Goal: Task Accomplishment & Management: Manage account settings

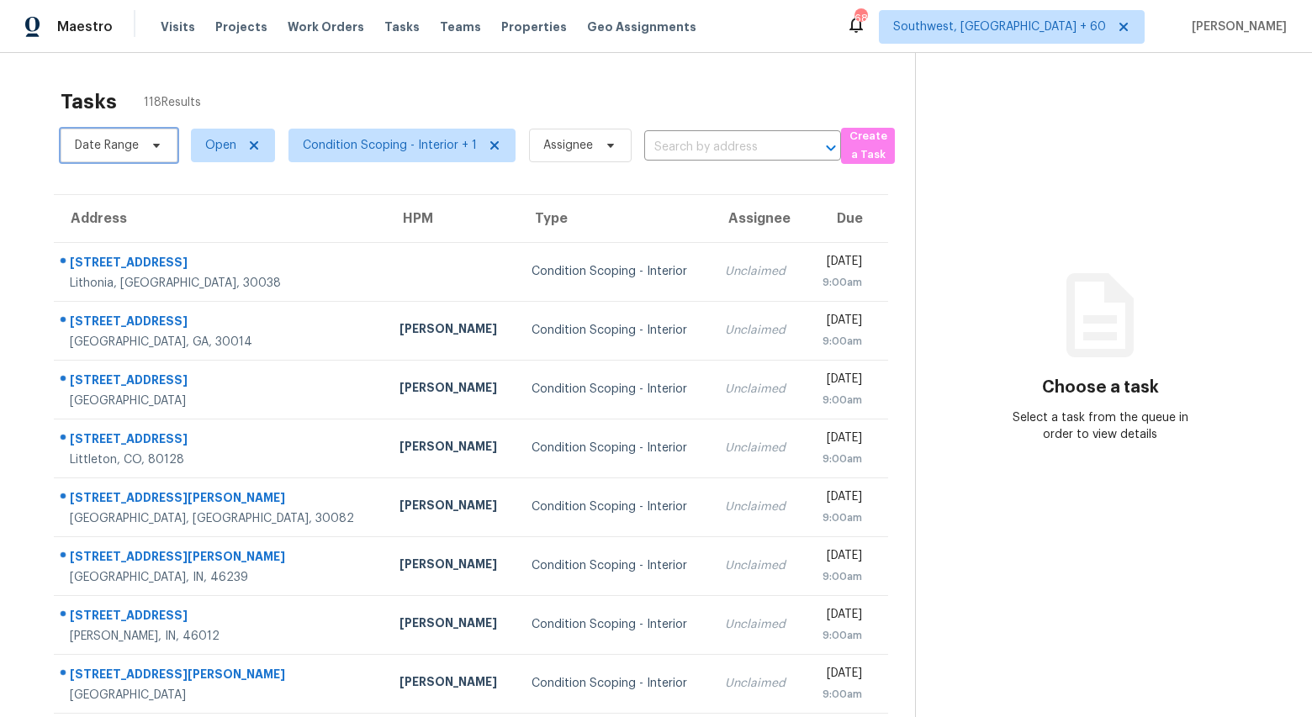
click at [138, 150] on span "Date Range" at bounding box center [107, 145] width 64 height 17
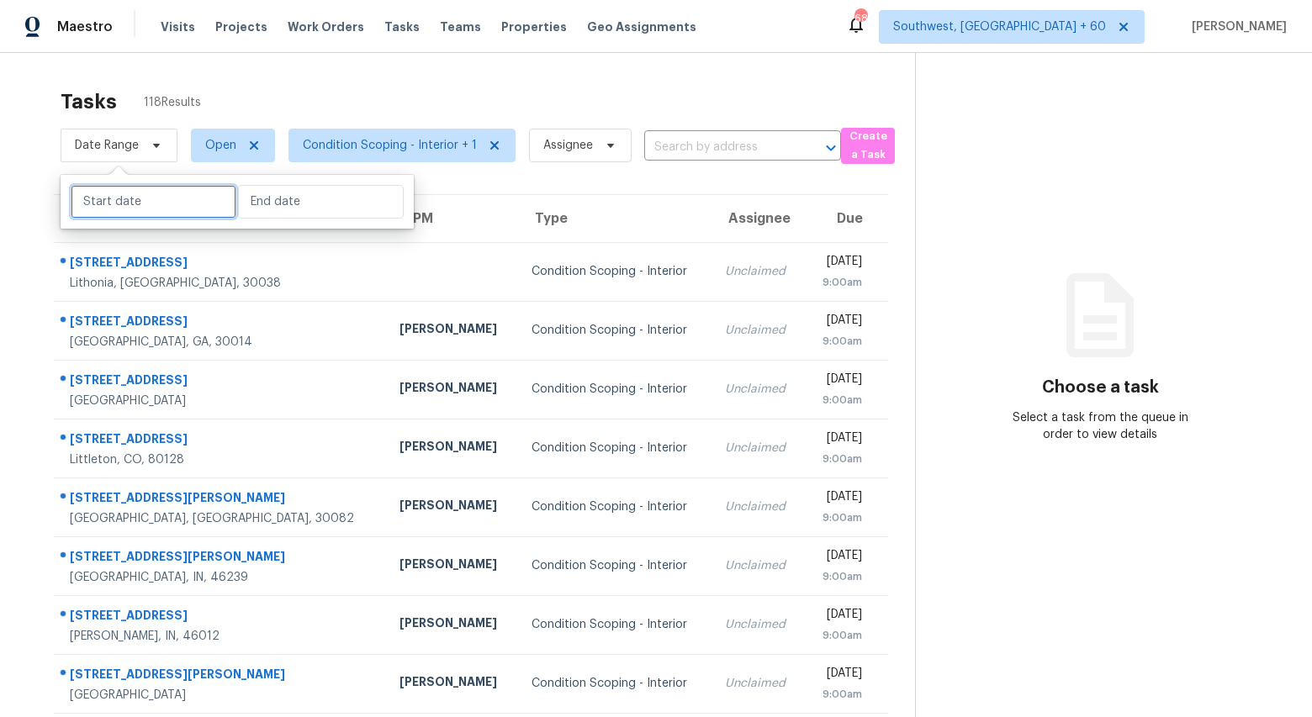
click at [138, 204] on input "text" at bounding box center [154, 202] width 166 height 34
select select "8"
select select "2025"
select select "9"
select select "2025"
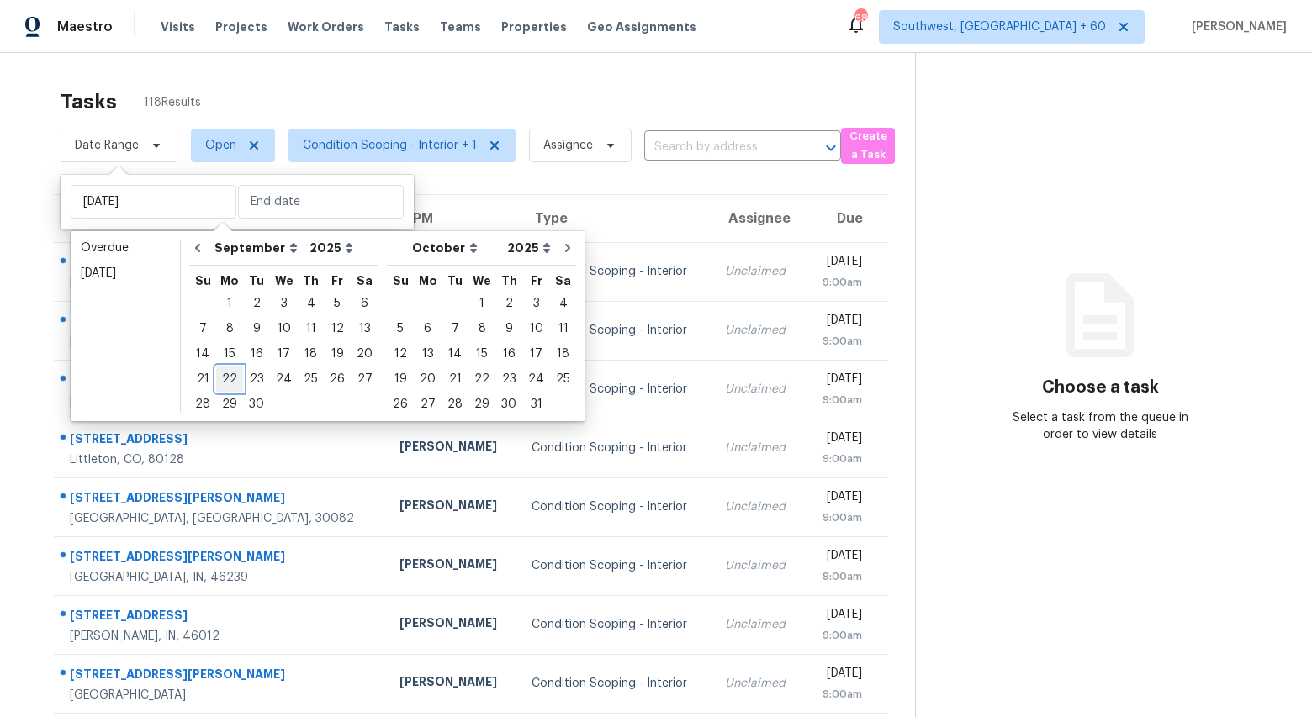
click at [225, 384] on div "22" at bounding box center [229, 379] width 27 height 24
type input "Mon, Sep 22"
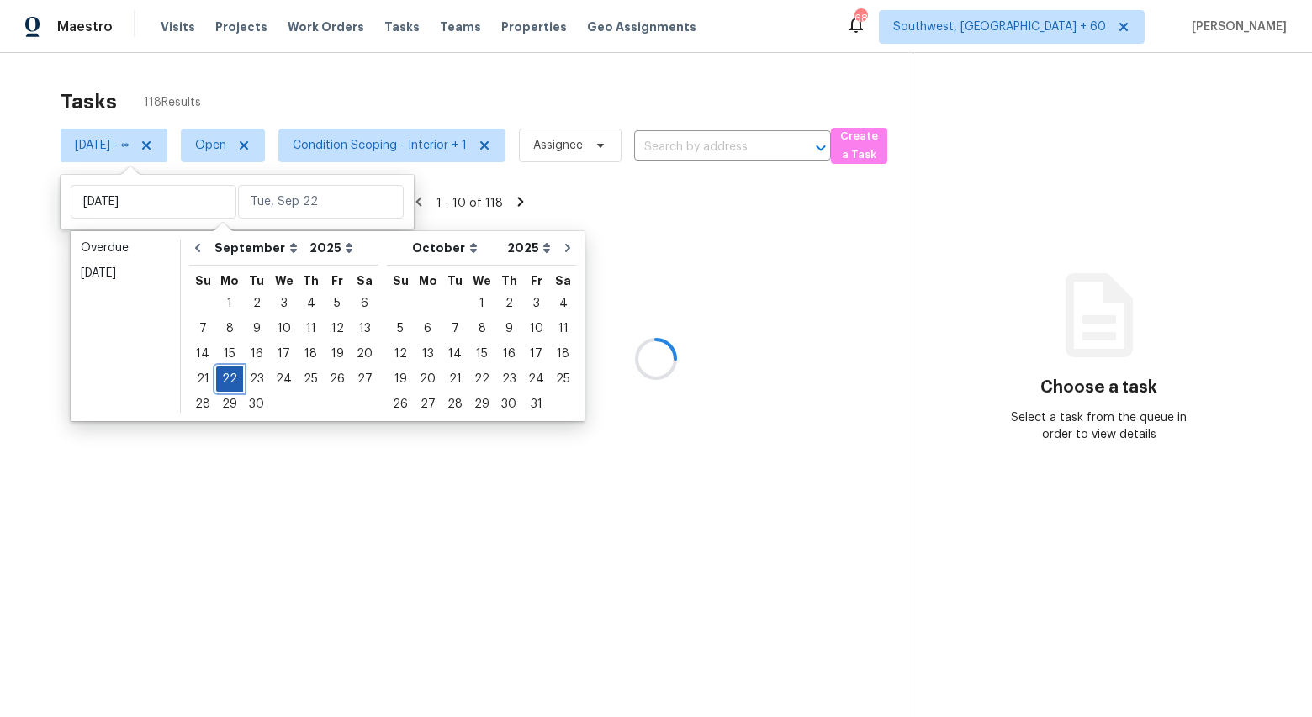
click at [225, 384] on div "22" at bounding box center [229, 379] width 27 height 24
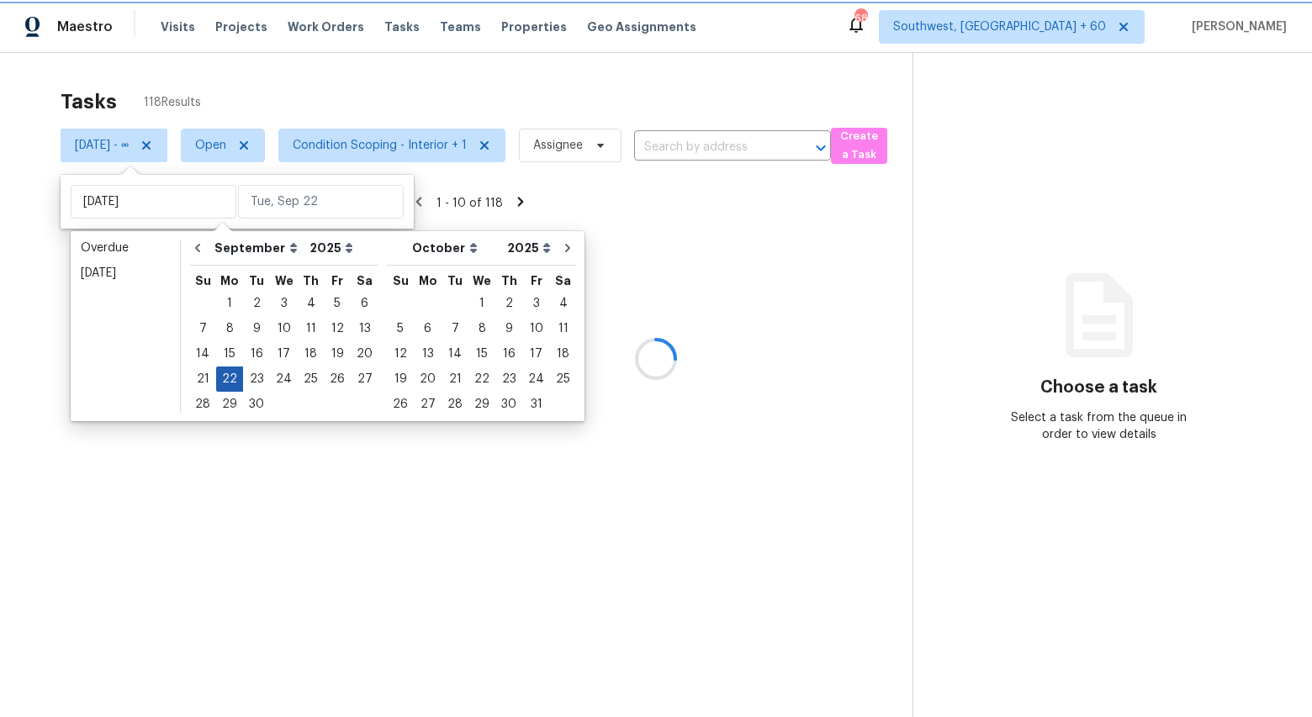
type input "Mon, Sep 22"
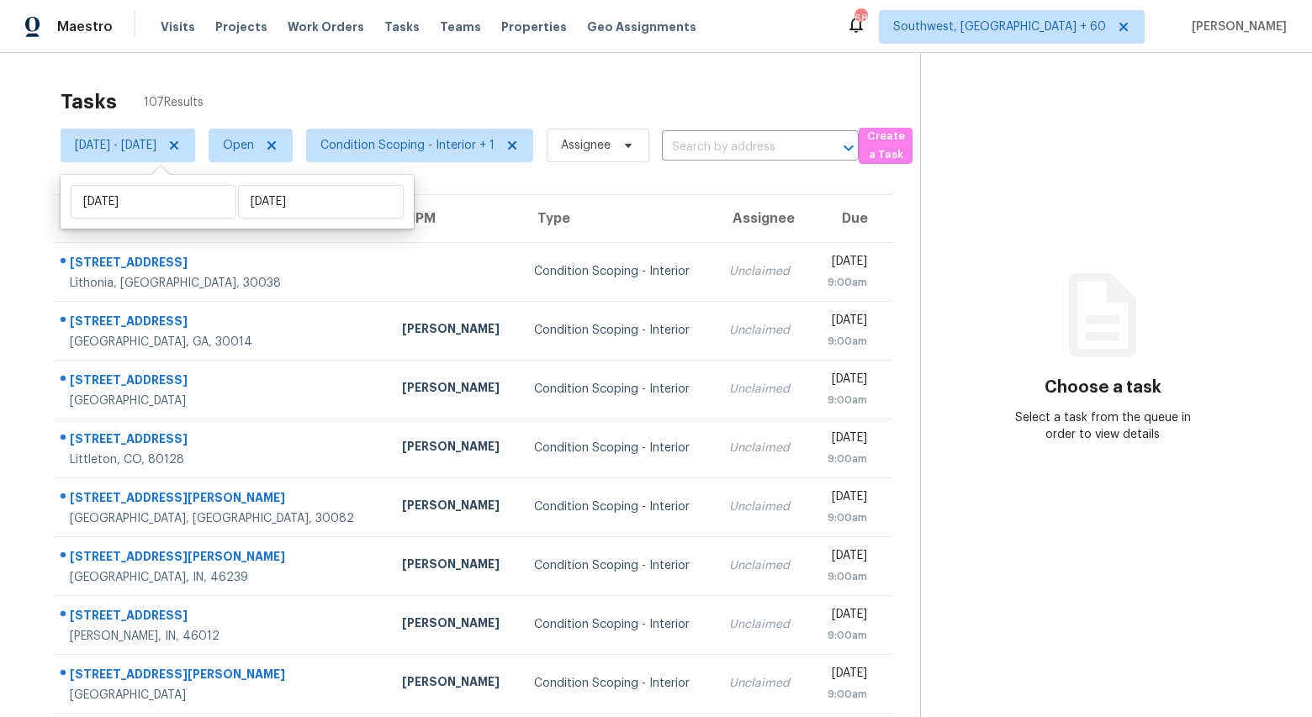
click at [231, 91] on div "Tasks 107 Results" at bounding box center [490, 102] width 859 height 44
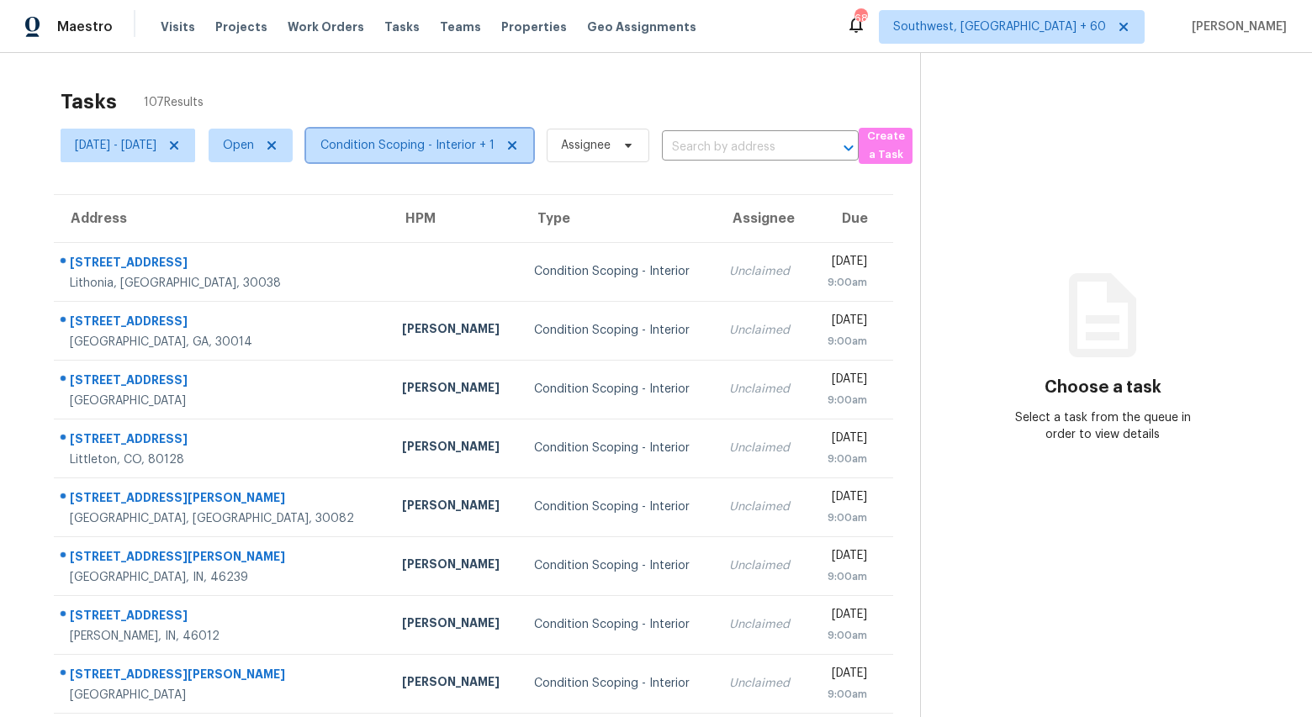
click at [497, 158] on span "Condition Scoping - Interior + 1" at bounding box center [419, 146] width 227 height 34
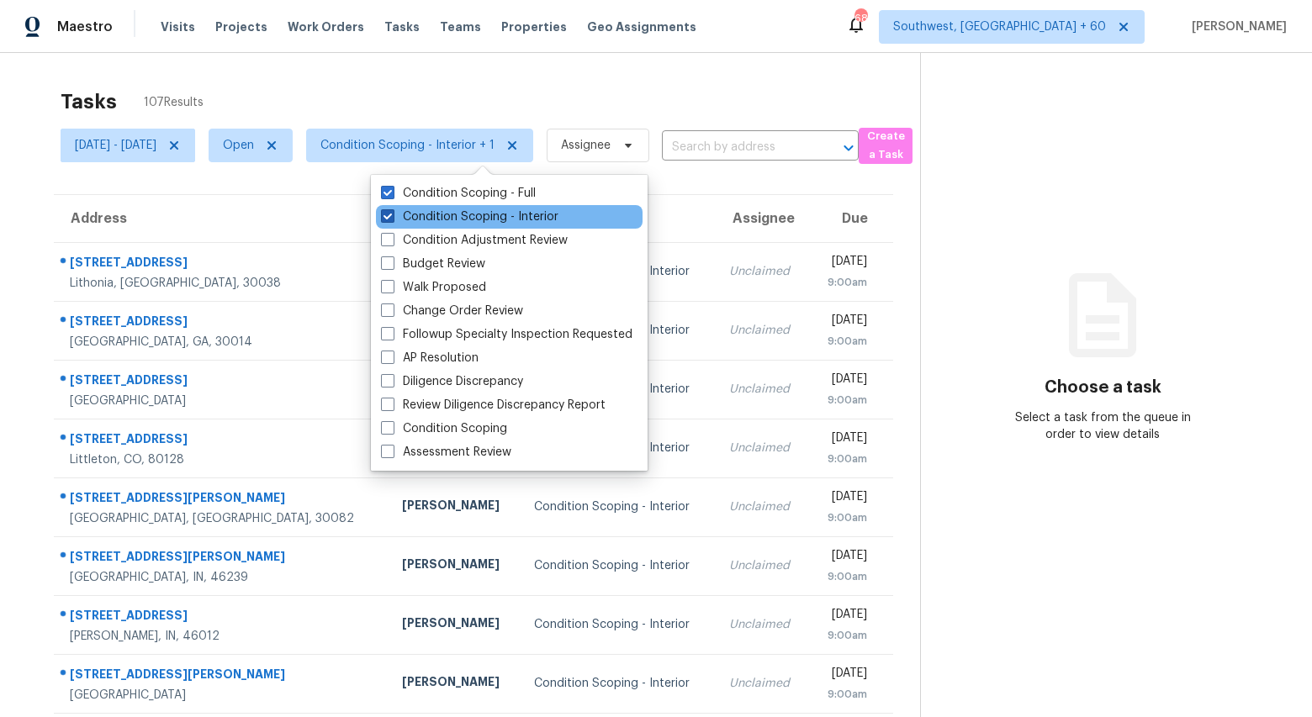
click at [484, 213] on label "Condition Scoping - Interior" at bounding box center [469, 217] width 177 height 17
click at [392, 213] on input "Condition Scoping - Interior" at bounding box center [386, 214] width 11 height 11
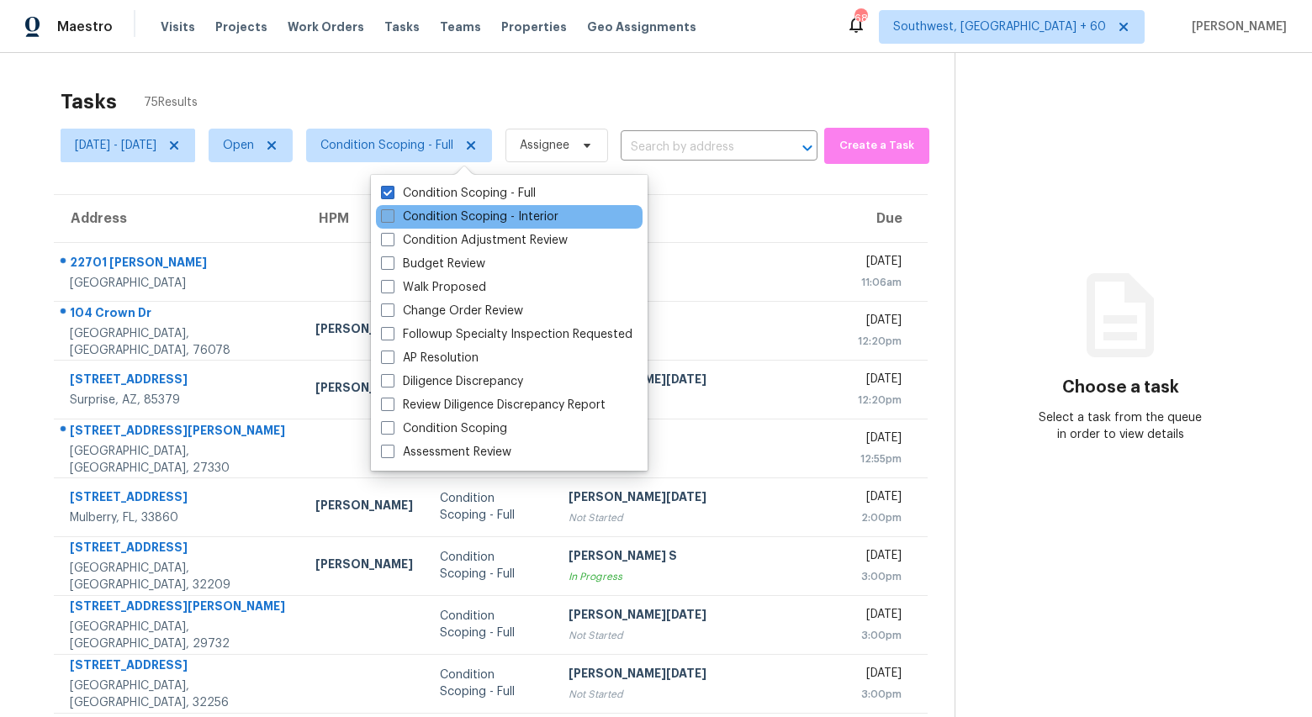
click at [484, 213] on label "Condition Scoping - Interior" at bounding box center [469, 217] width 177 height 17
click at [392, 213] on input "Condition Scoping - Interior" at bounding box center [386, 214] width 11 height 11
checkbox input "true"
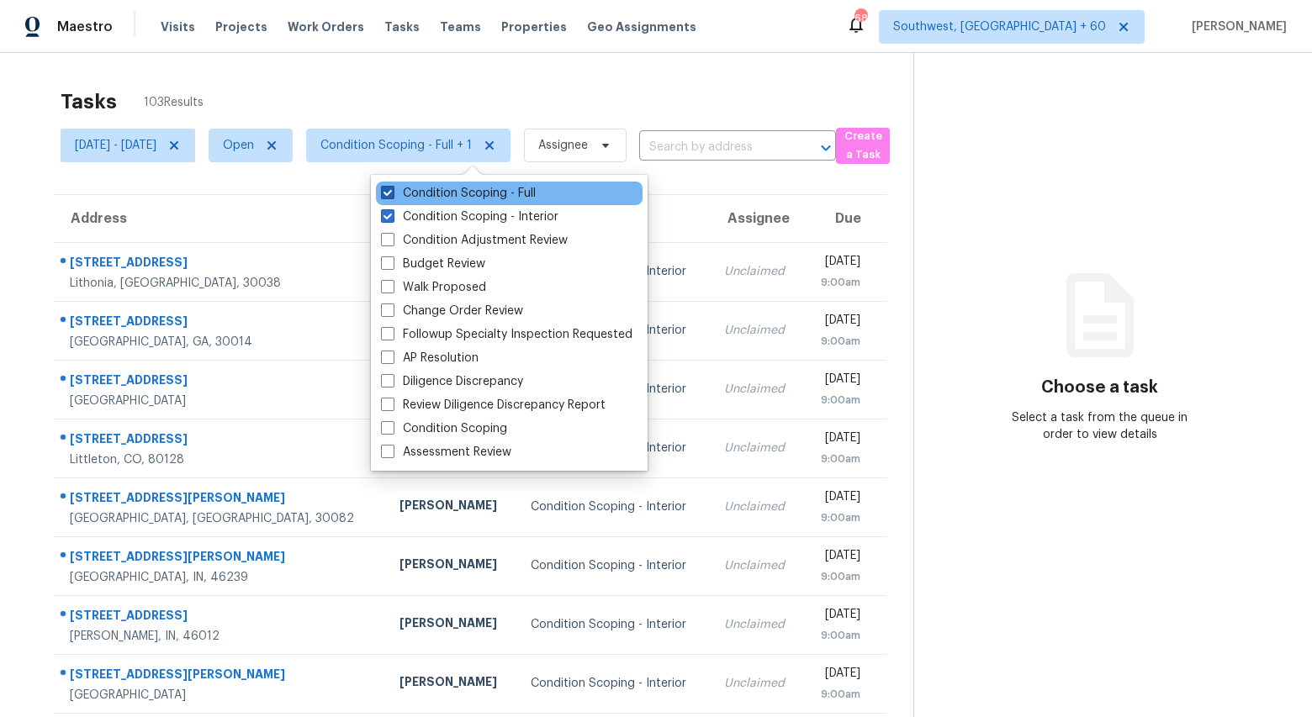
click at [471, 195] on label "Condition Scoping - Full" at bounding box center [458, 193] width 155 height 17
click at [392, 195] on input "Condition Scoping - Full" at bounding box center [386, 190] width 11 height 11
click at [471, 195] on label "Condition Scoping - Full" at bounding box center [458, 193] width 155 height 17
click at [392, 195] on input "Condition Scoping - Full" at bounding box center [386, 190] width 11 height 11
checkbox input "true"
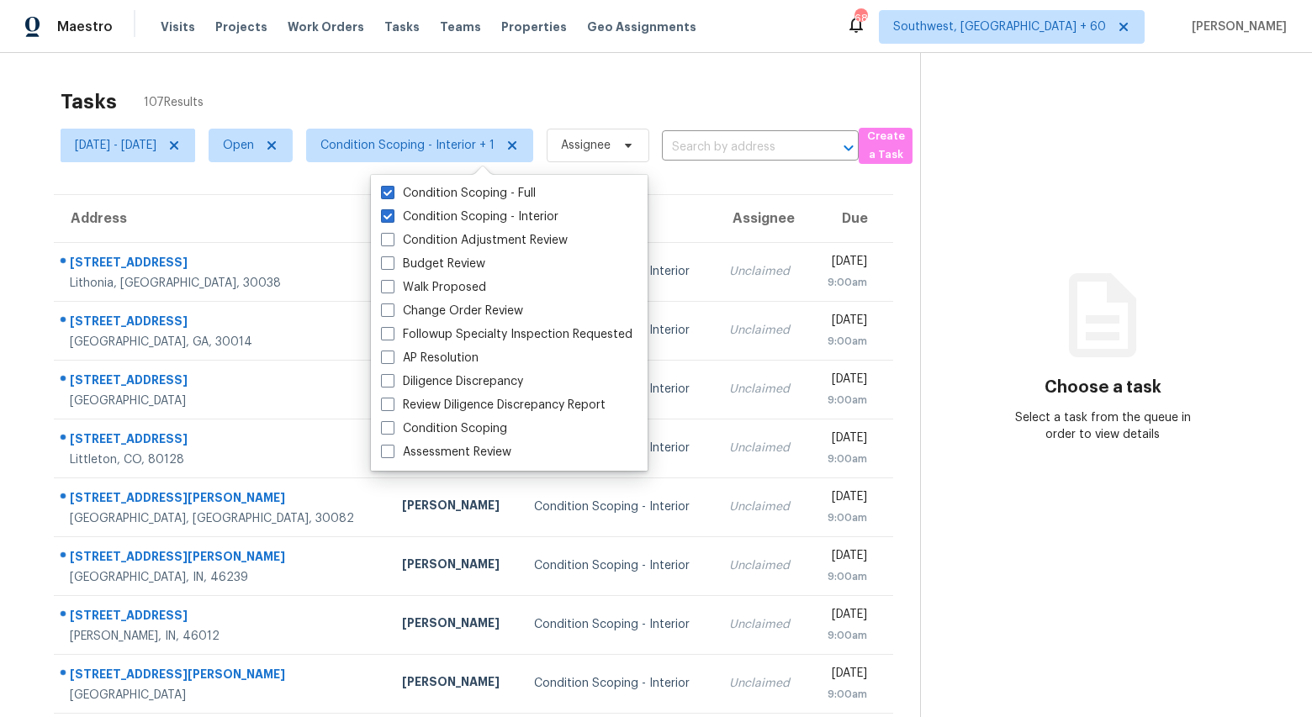
click at [447, 82] on div "Tasks 107 Results" at bounding box center [490, 102] width 859 height 44
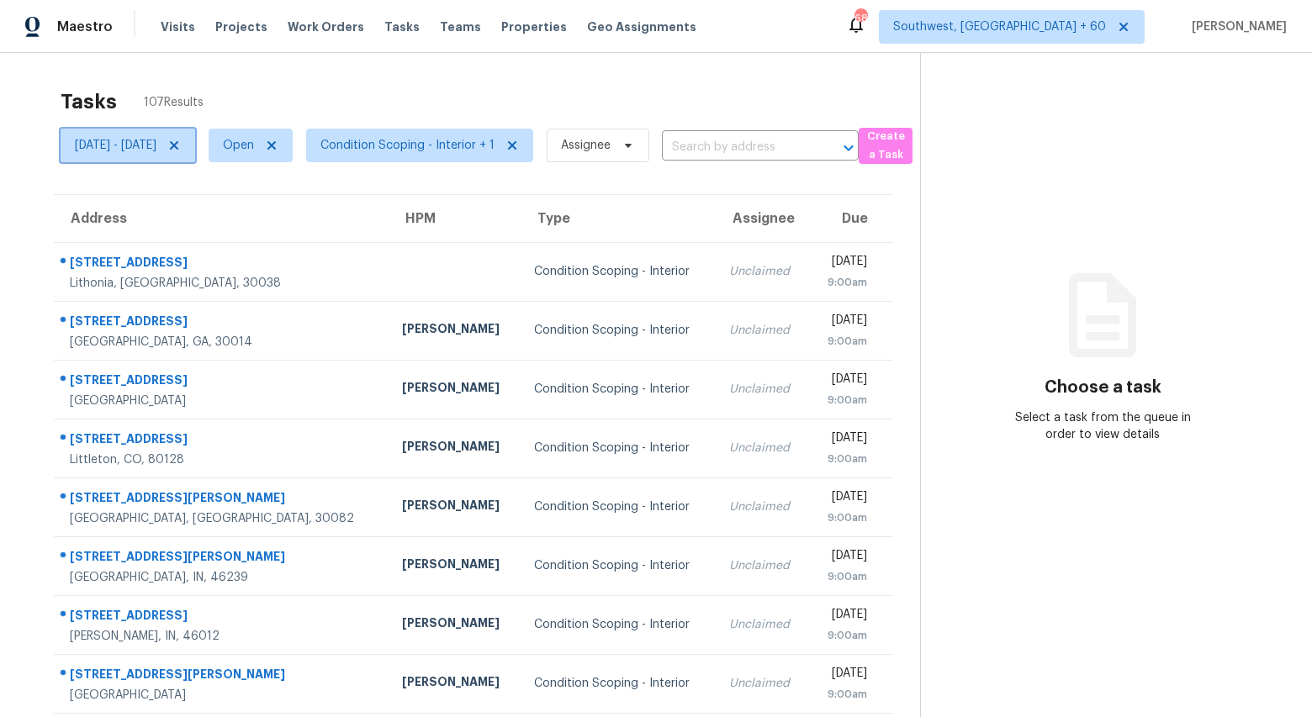
click at [166, 155] on span "Mon, Sep 22 - Mon, Sep 22" at bounding box center [128, 146] width 135 height 34
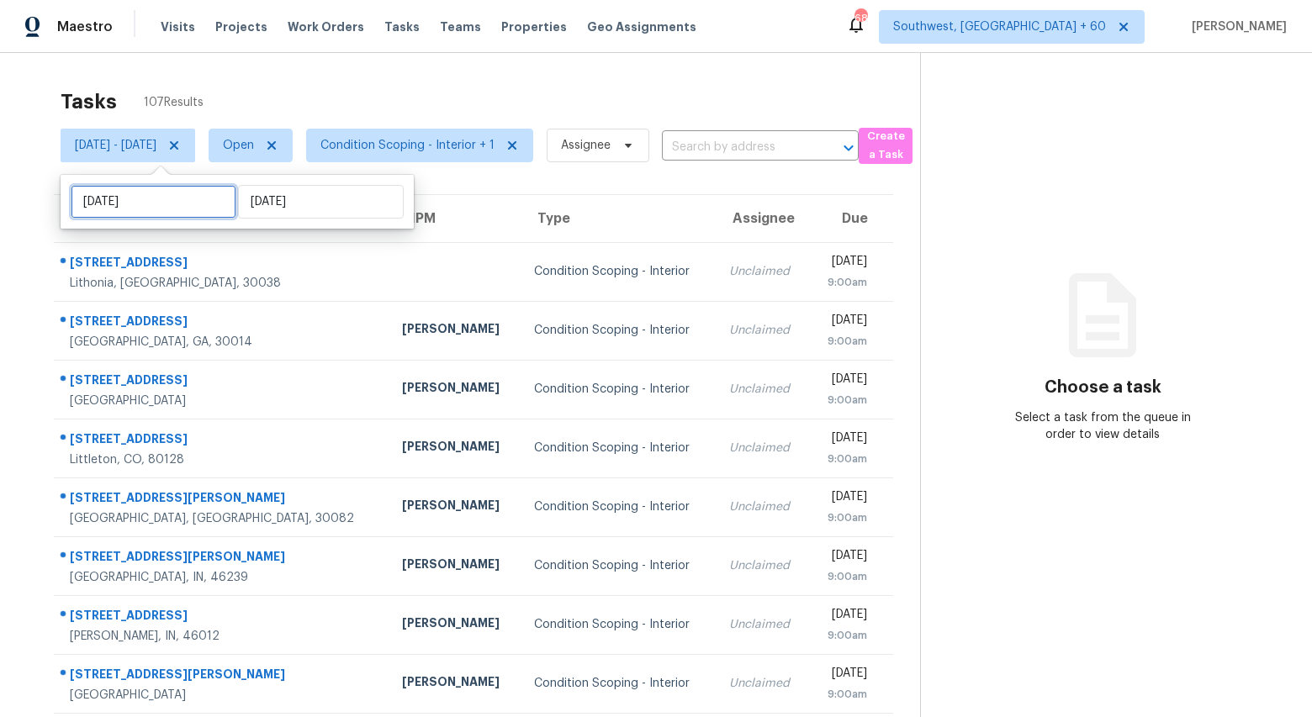
click at [178, 192] on input "Mon, Sep 22" at bounding box center [154, 202] width 166 height 34
select select "8"
select select "2025"
select select "9"
select select "2025"
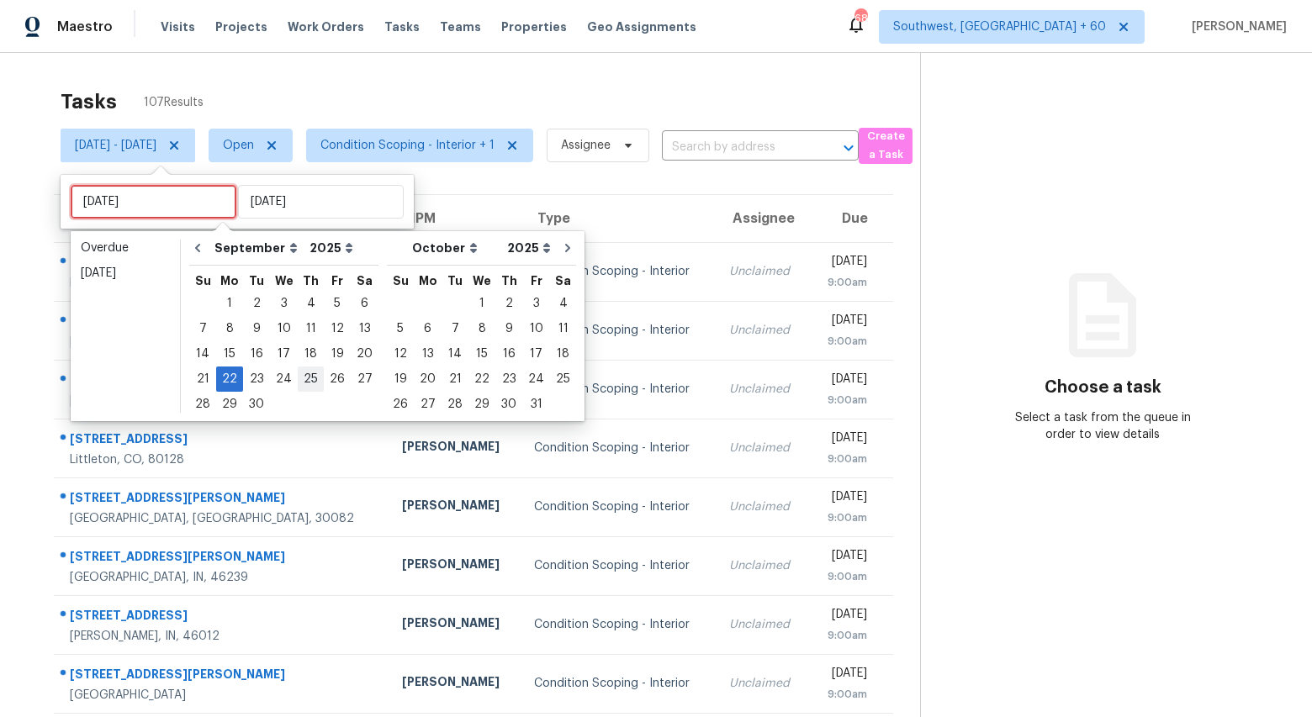
type input "Wed, Sep 24"
click at [249, 378] on div "23" at bounding box center [256, 379] width 27 height 24
type input "Tue, Sep 23"
type input "Mon, Sep 22"
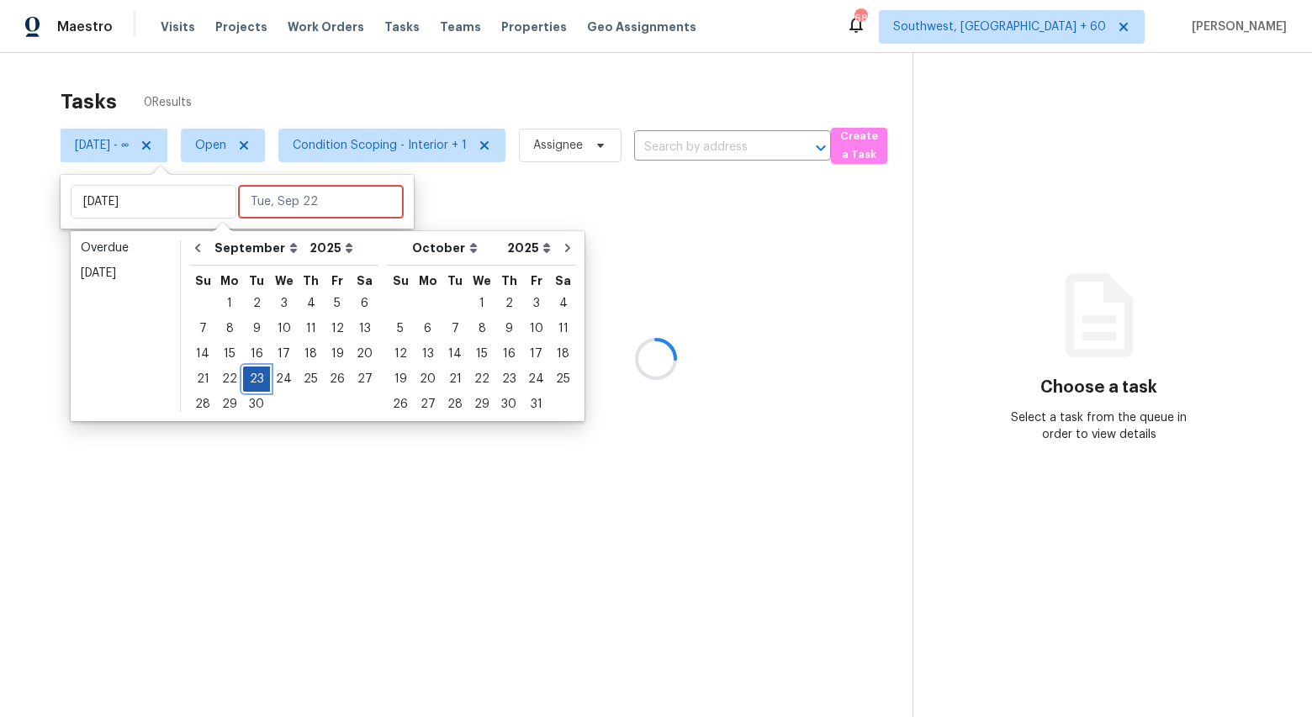
click at [249, 378] on div "23" at bounding box center [256, 379] width 27 height 24
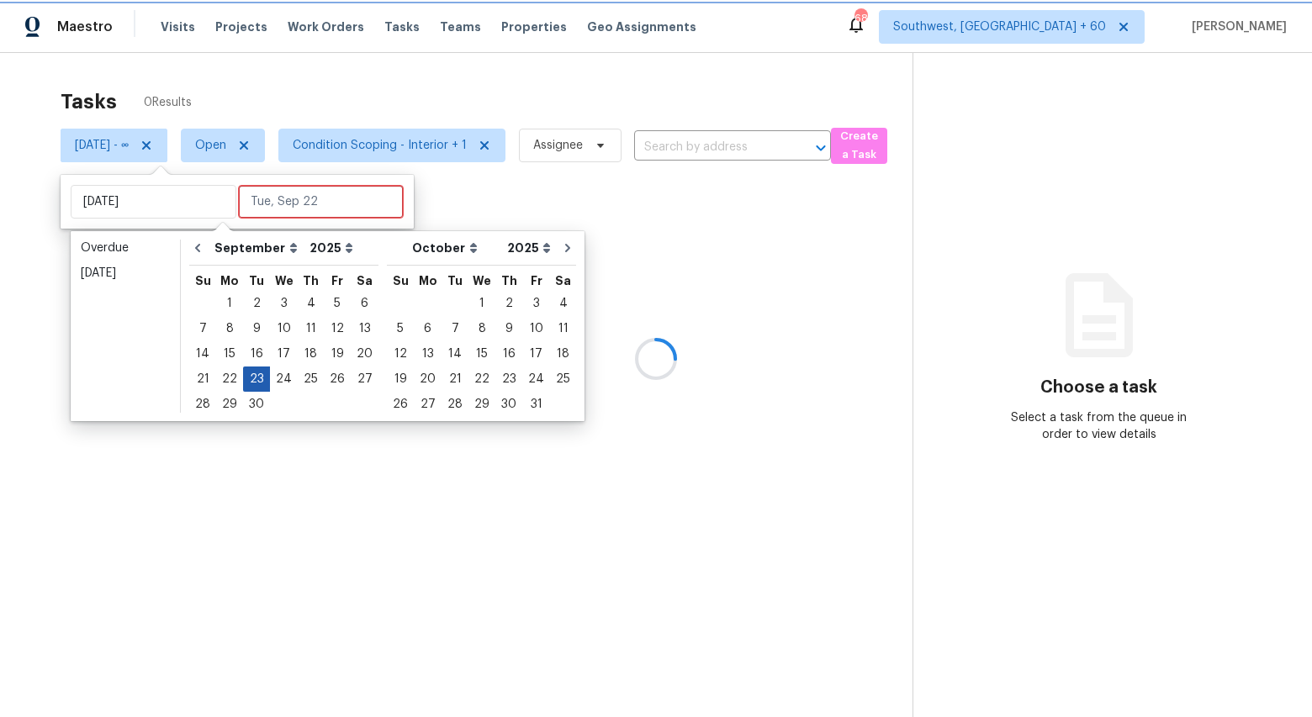
type input "Tue, Sep 23"
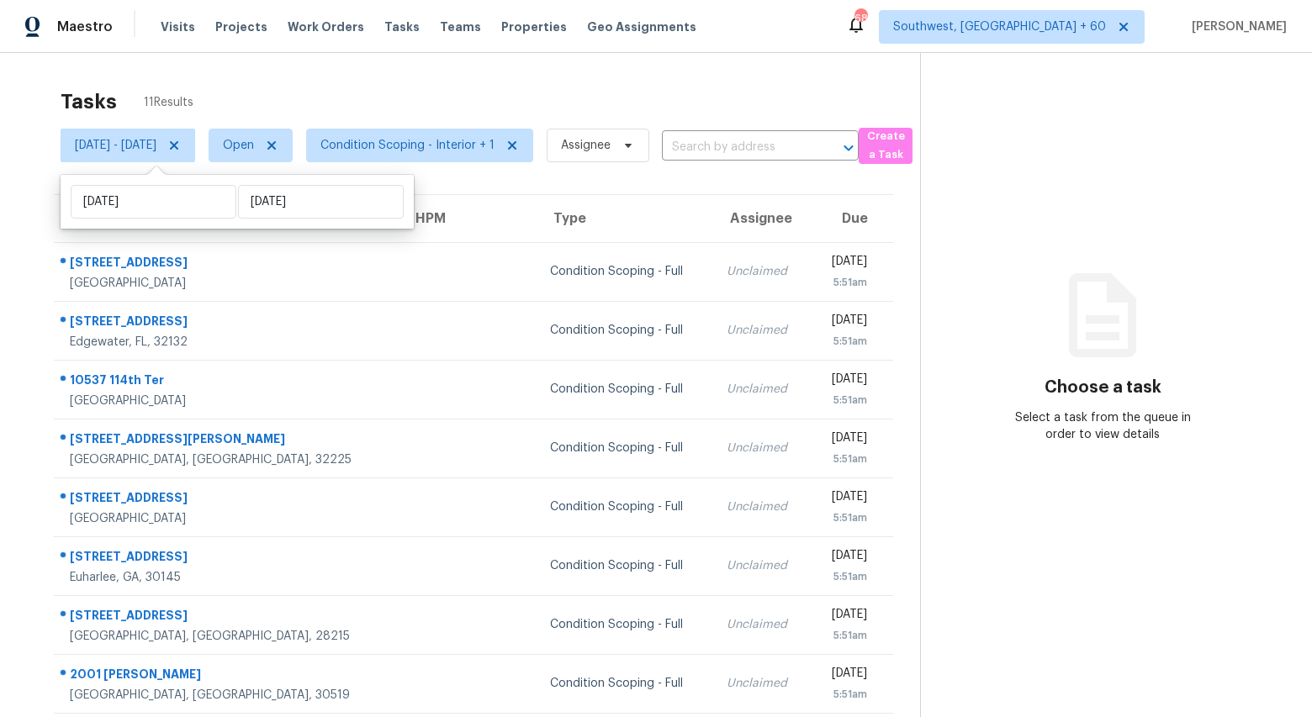
click at [290, 68] on div "Tasks 11 Results Tue, Sep 23 - Tue, Sep 23 Open Condition Scoping - Interior + …" at bounding box center [656, 464] width 1312 height 823
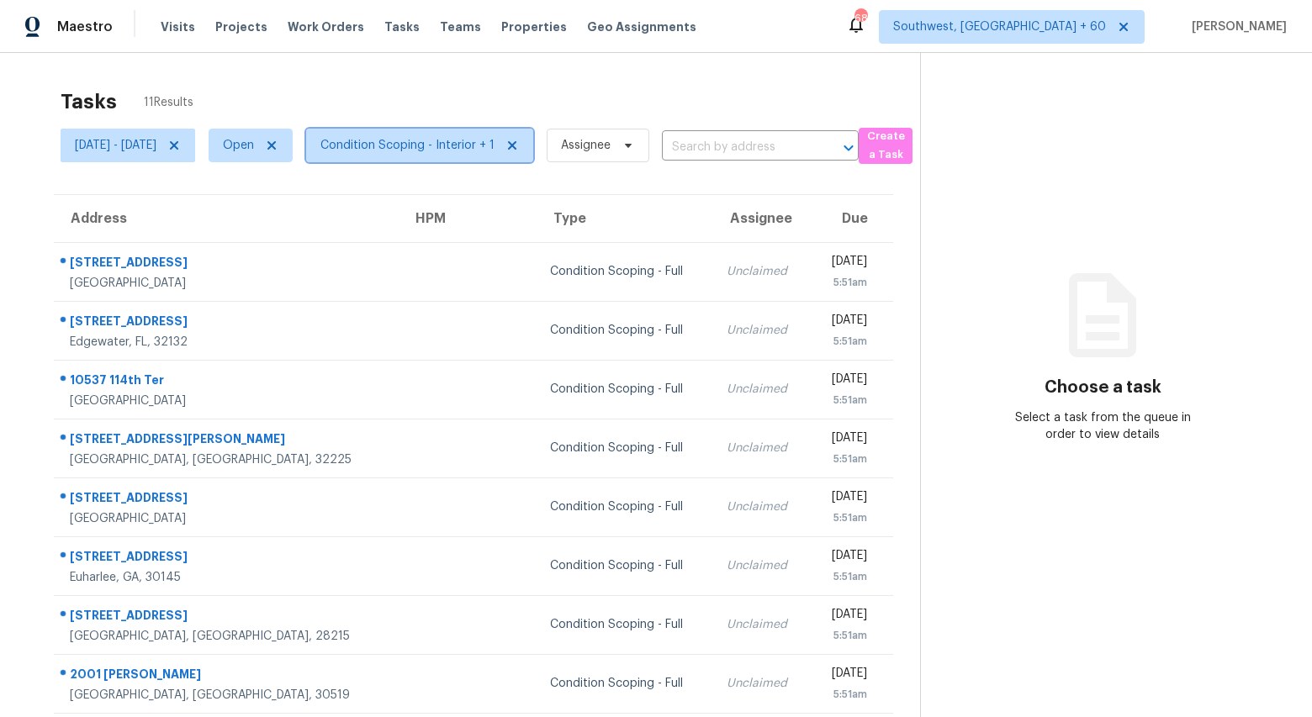
click at [404, 150] on span "Condition Scoping - Interior + 1" at bounding box center [407, 145] width 174 height 17
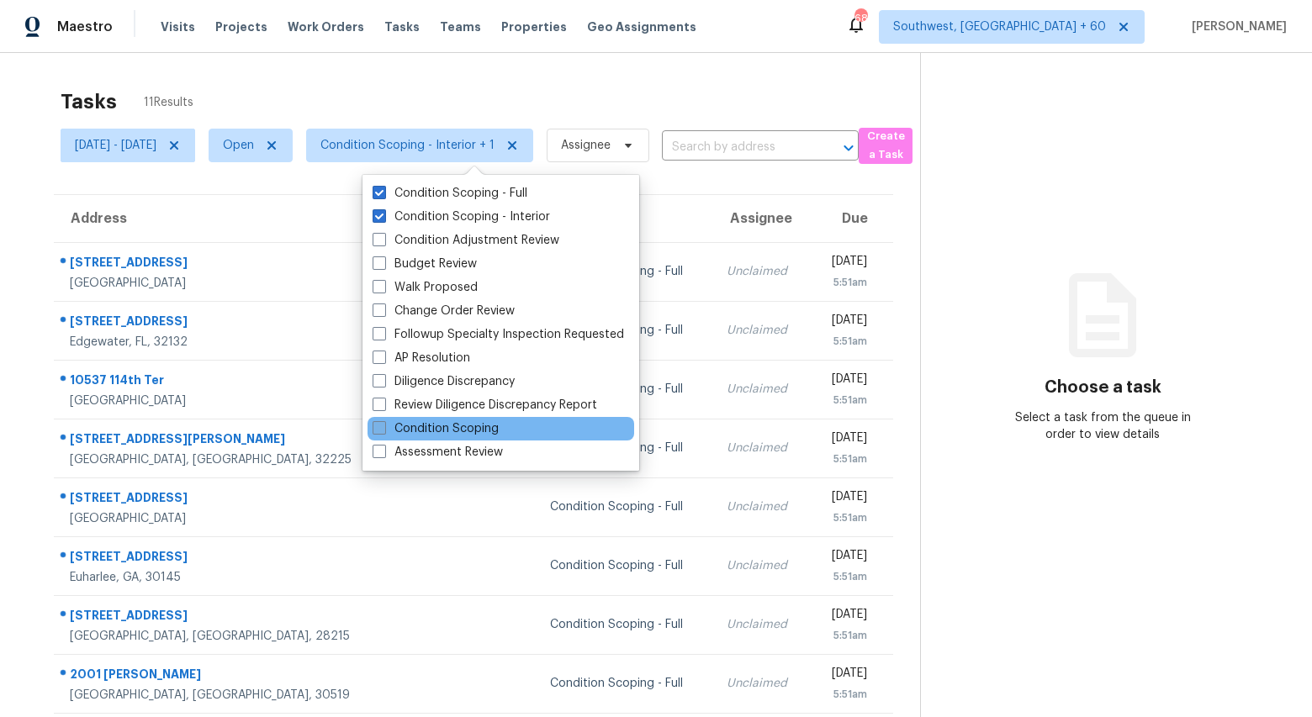
click at [434, 432] on label "Condition Scoping" at bounding box center [436, 428] width 126 height 17
click at [383, 431] on input "Condition Scoping" at bounding box center [378, 425] width 11 height 11
checkbox input "true"
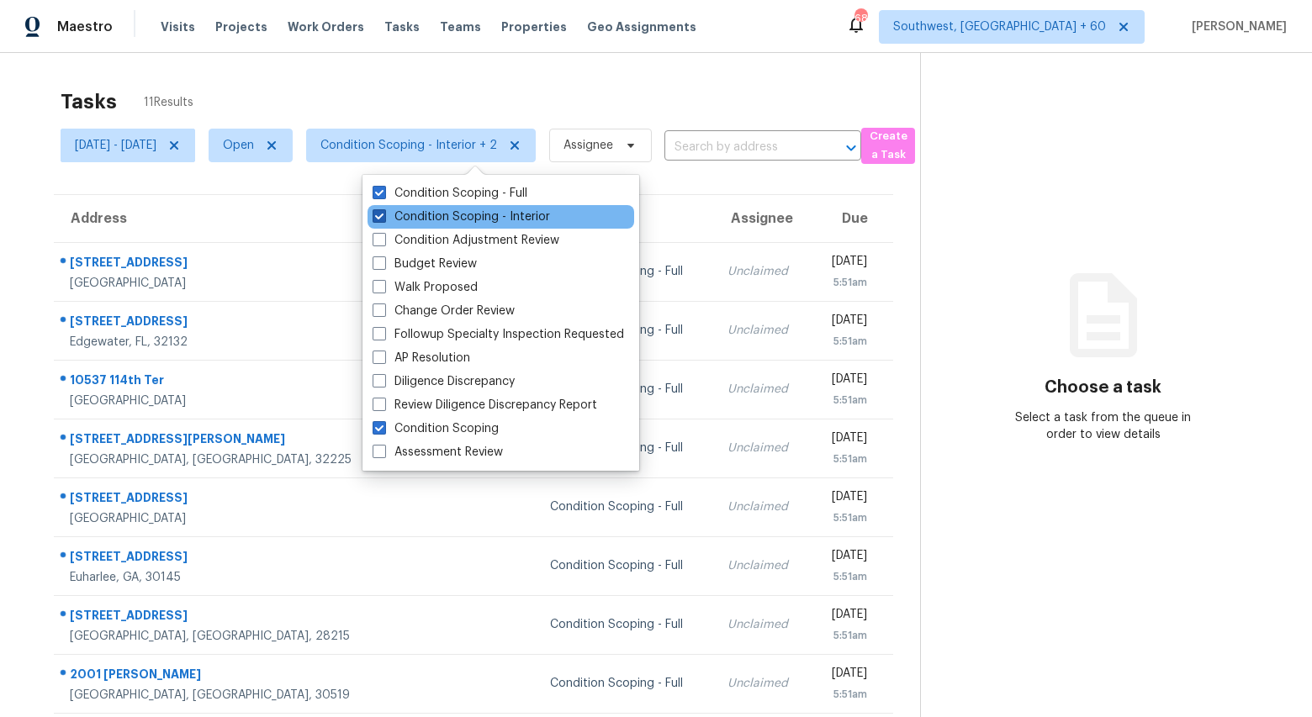
click at [418, 215] on label "Condition Scoping - Interior" at bounding box center [461, 217] width 177 height 17
click at [383, 215] on input "Condition Scoping - Interior" at bounding box center [378, 214] width 11 height 11
checkbox input "false"
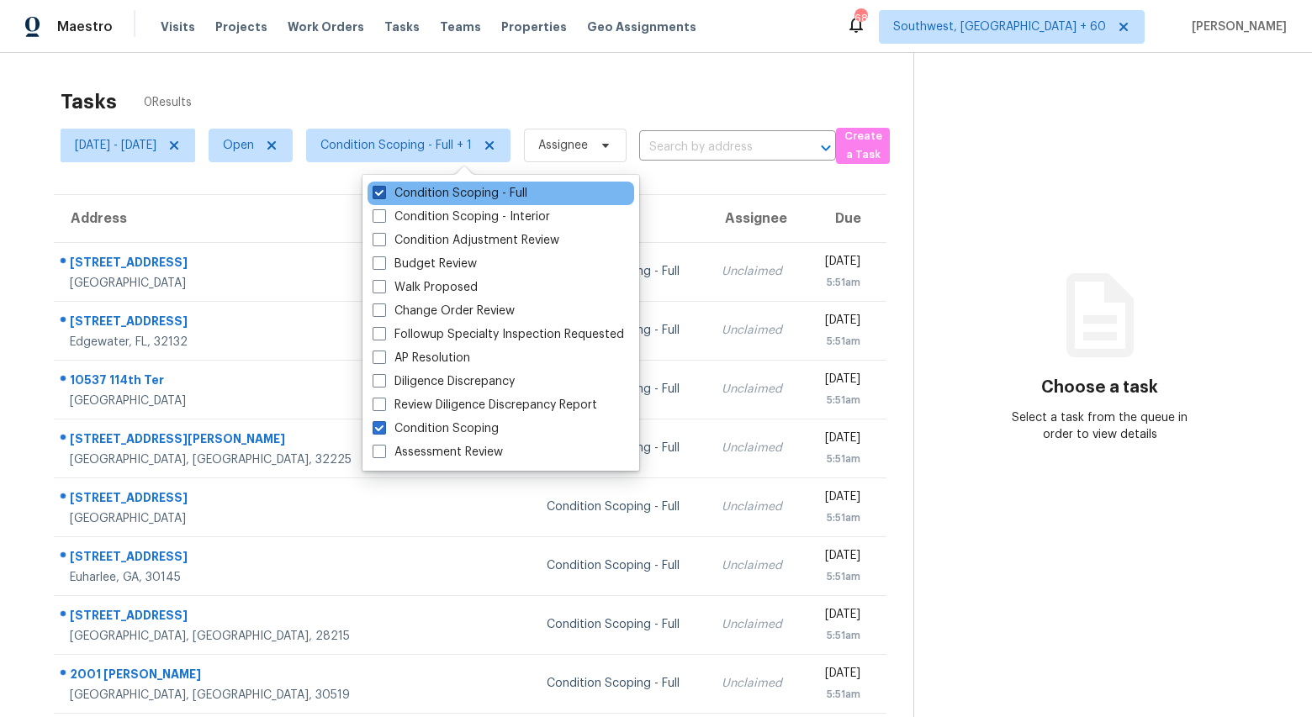
click at [412, 193] on label "Condition Scoping - Full" at bounding box center [450, 193] width 155 height 17
click at [383, 193] on input "Condition Scoping - Full" at bounding box center [378, 190] width 11 height 11
checkbox input "false"
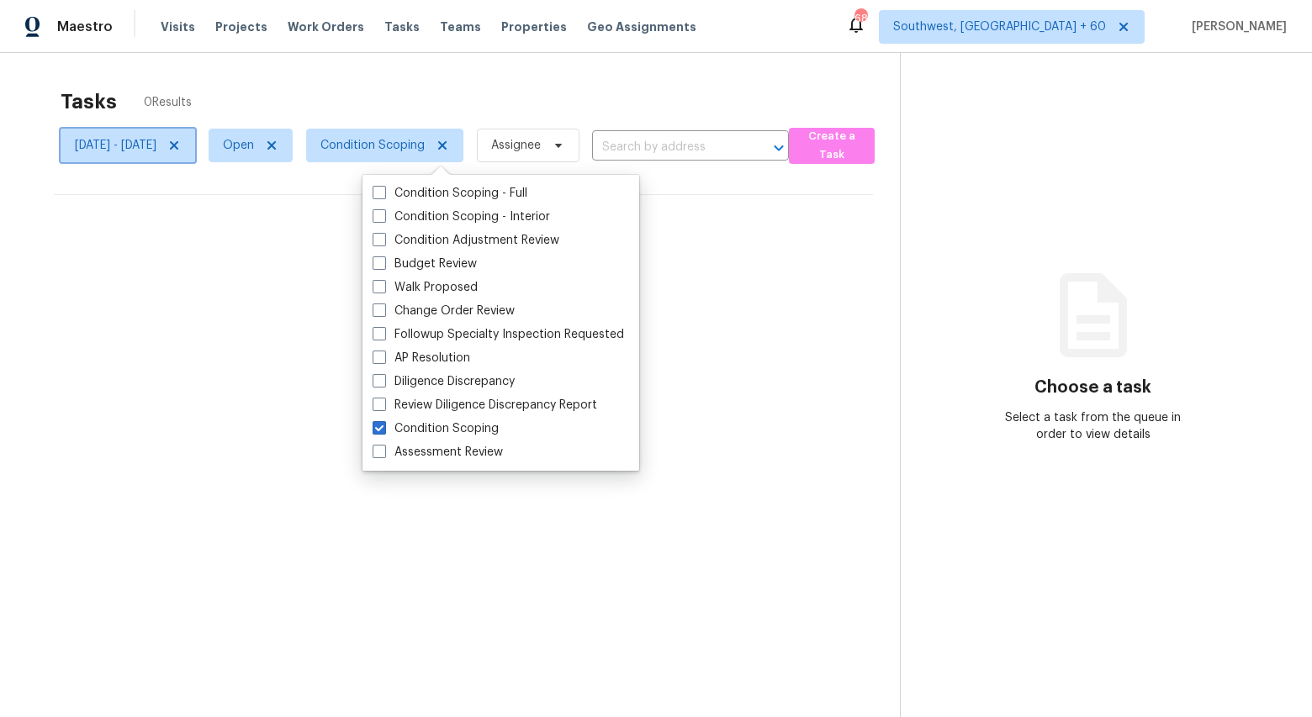
click at [181, 148] on icon at bounding box center [173, 145] width 13 height 13
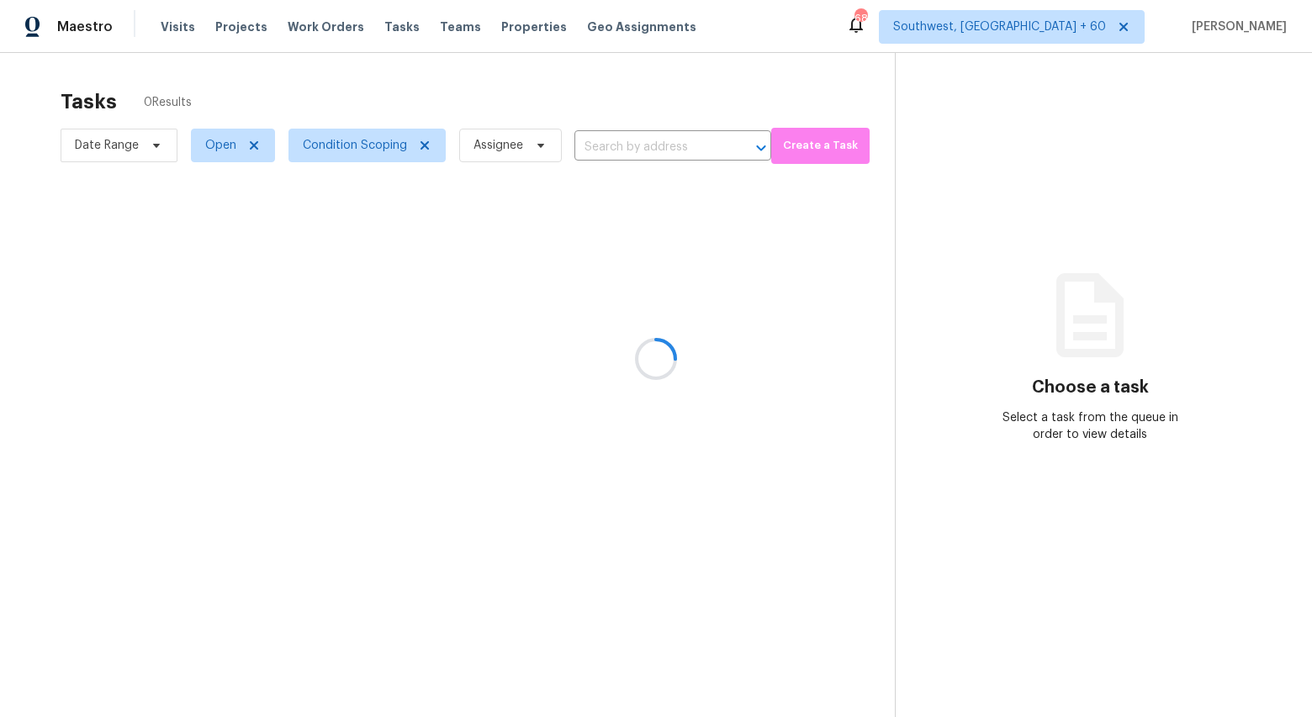
click at [343, 77] on div at bounding box center [656, 358] width 1312 height 717
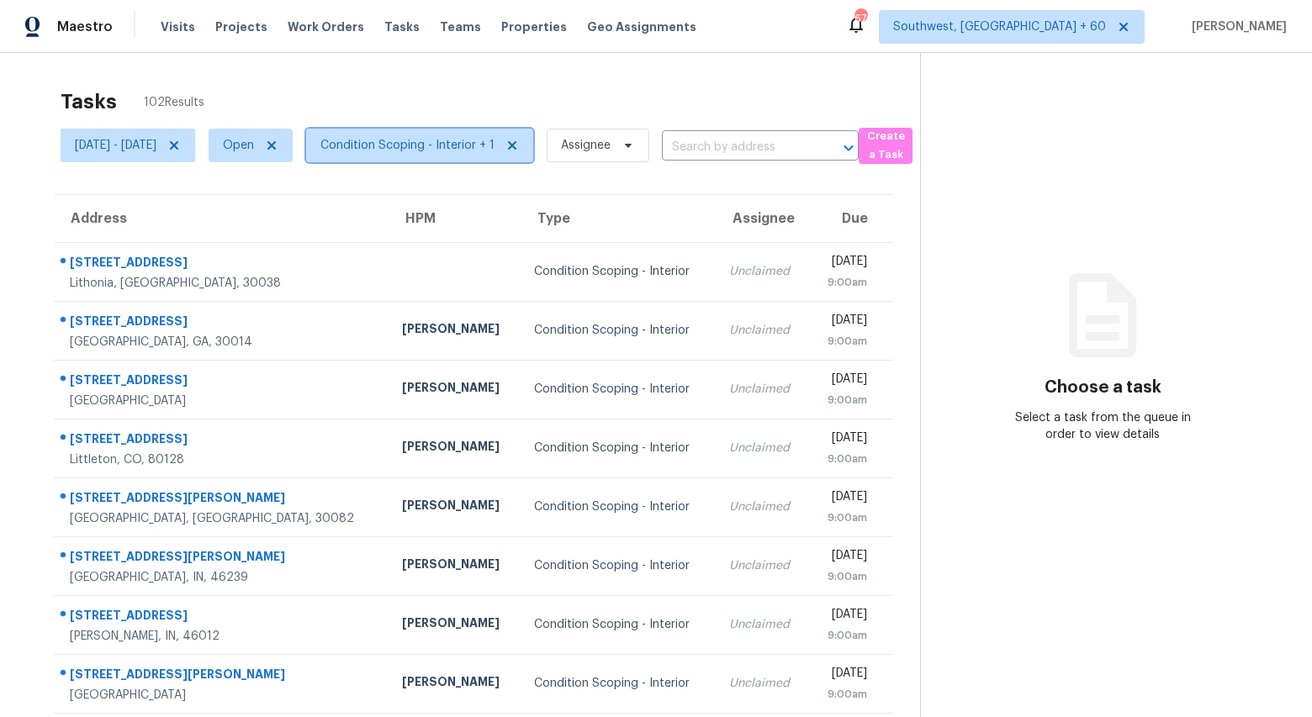
click at [429, 147] on span "Condition Scoping - Interior + 1" at bounding box center [407, 145] width 174 height 17
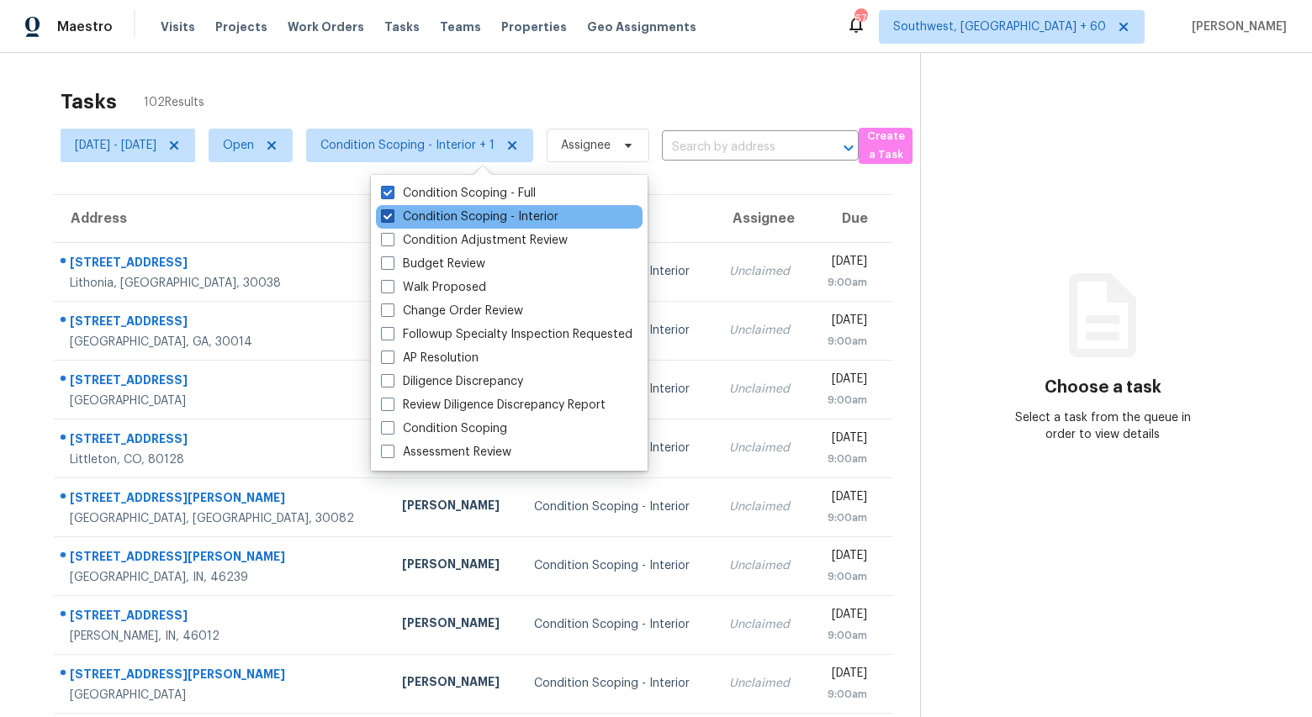
click at [415, 217] on label "Condition Scoping - Interior" at bounding box center [469, 217] width 177 height 17
click at [392, 217] on input "Condition Scoping - Interior" at bounding box center [386, 214] width 11 height 11
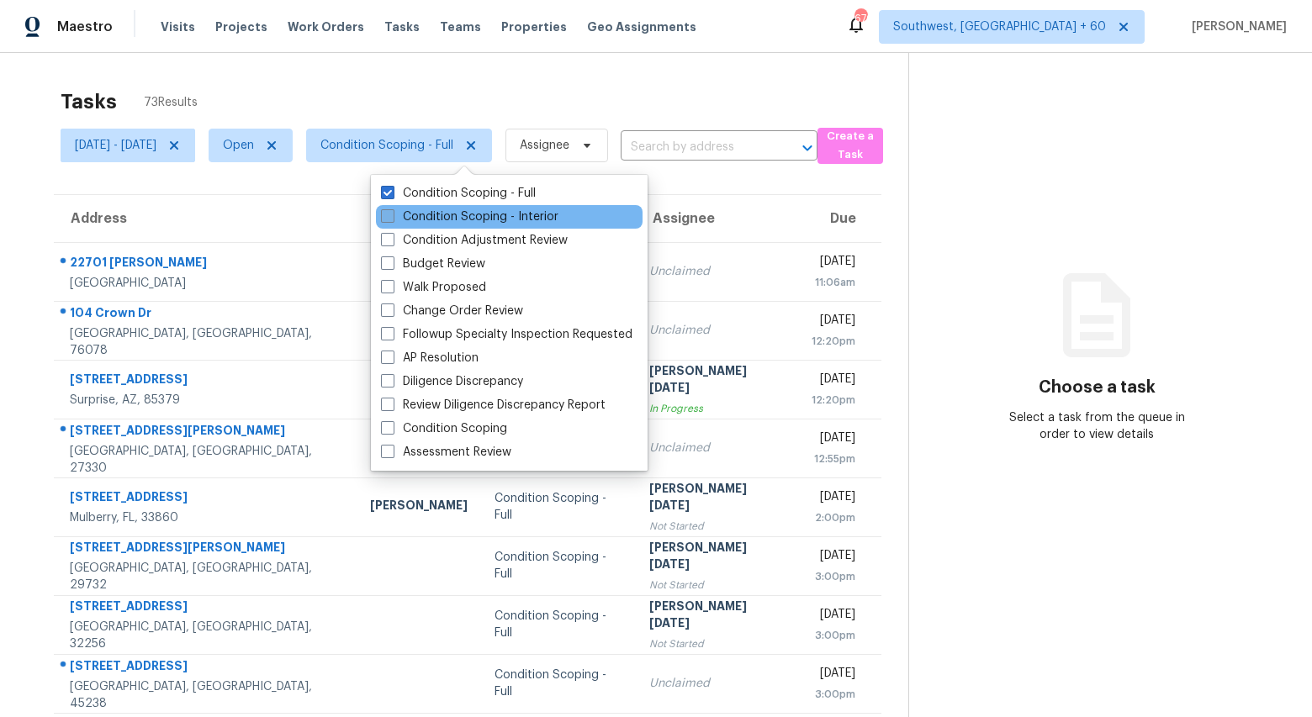
click at [453, 213] on label "Condition Scoping - Interior" at bounding box center [469, 217] width 177 height 17
click at [392, 213] on input "Condition Scoping - Interior" at bounding box center [386, 214] width 11 height 11
checkbox input "true"
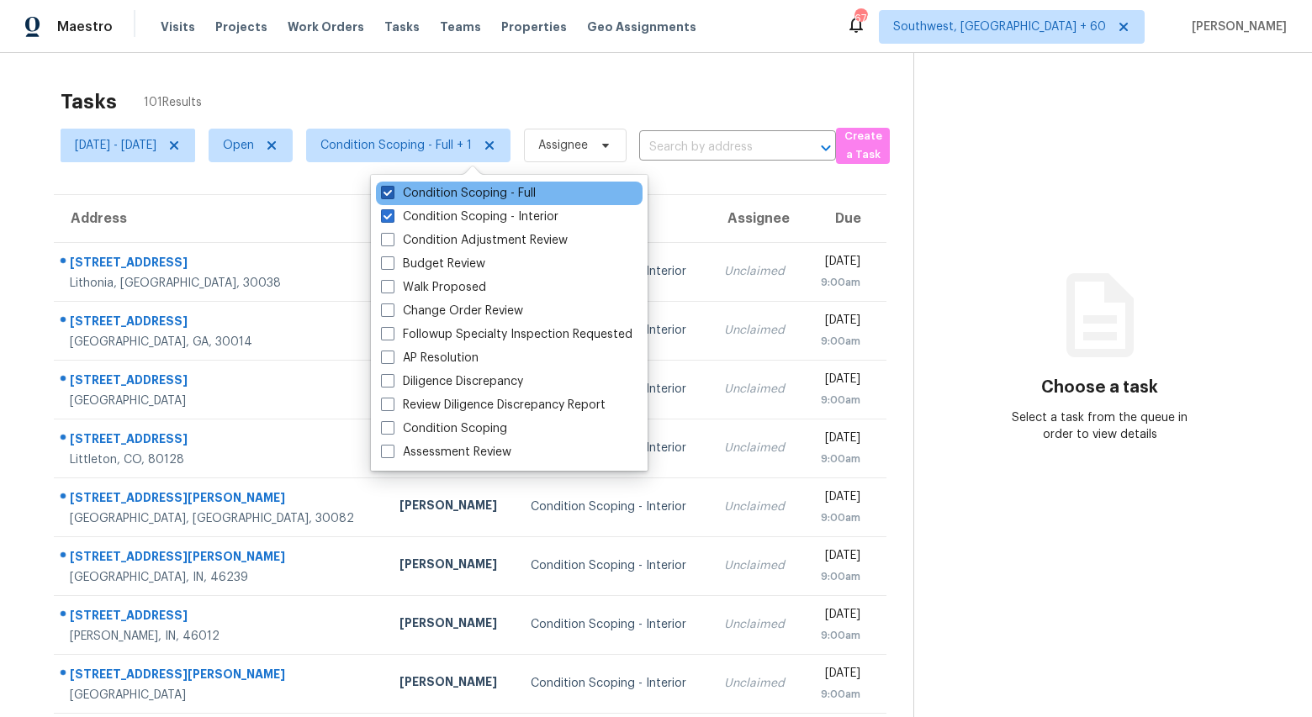
click at [440, 189] on label "Condition Scoping - Full" at bounding box center [458, 193] width 155 height 17
click at [392, 189] on input "Condition Scoping - Full" at bounding box center [386, 190] width 11 height 11
click at [430, 193] on label "Condition Scoping - Full" at bounding box center [458, 193] width 155 height 17
click at [392, 193] on input "Condition Scoping - Full" at bounding box center [386, 190] width 11 height 11
checkbox input "true"
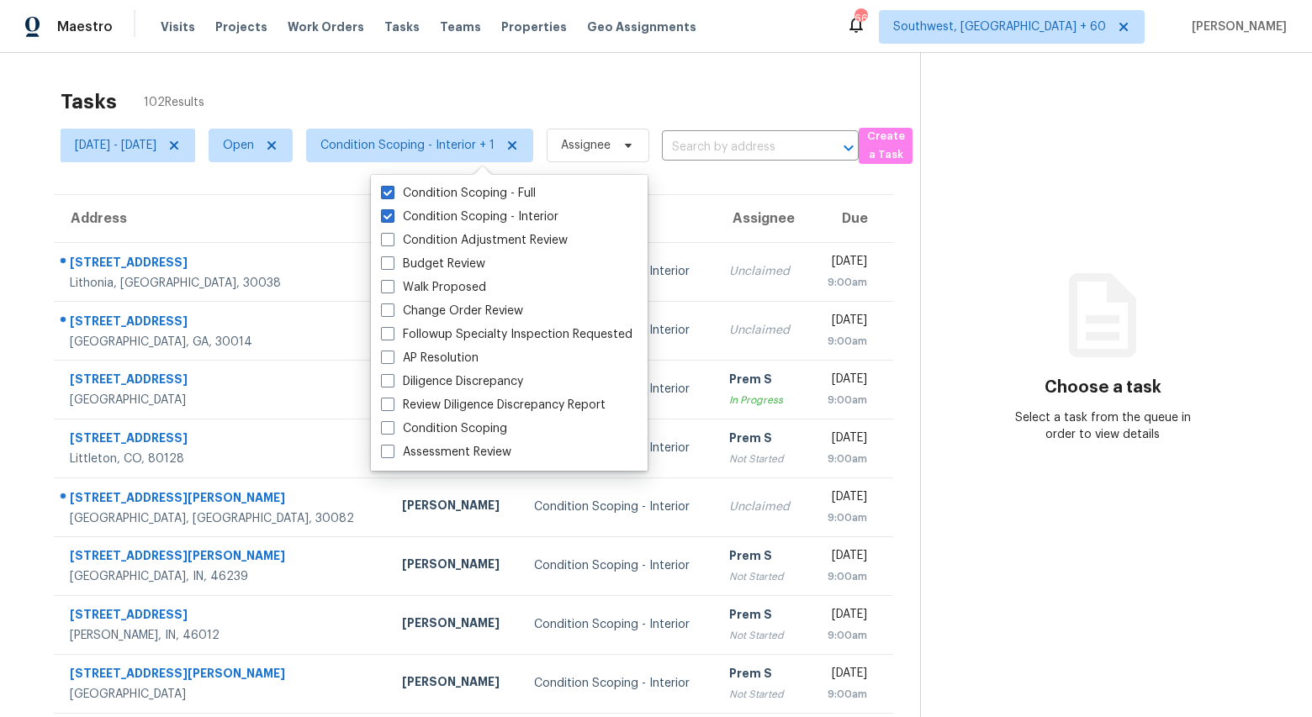
click at [329, 98] on div "Tasks 102 Results" at bounding box center [490, 102] width 859 height 44
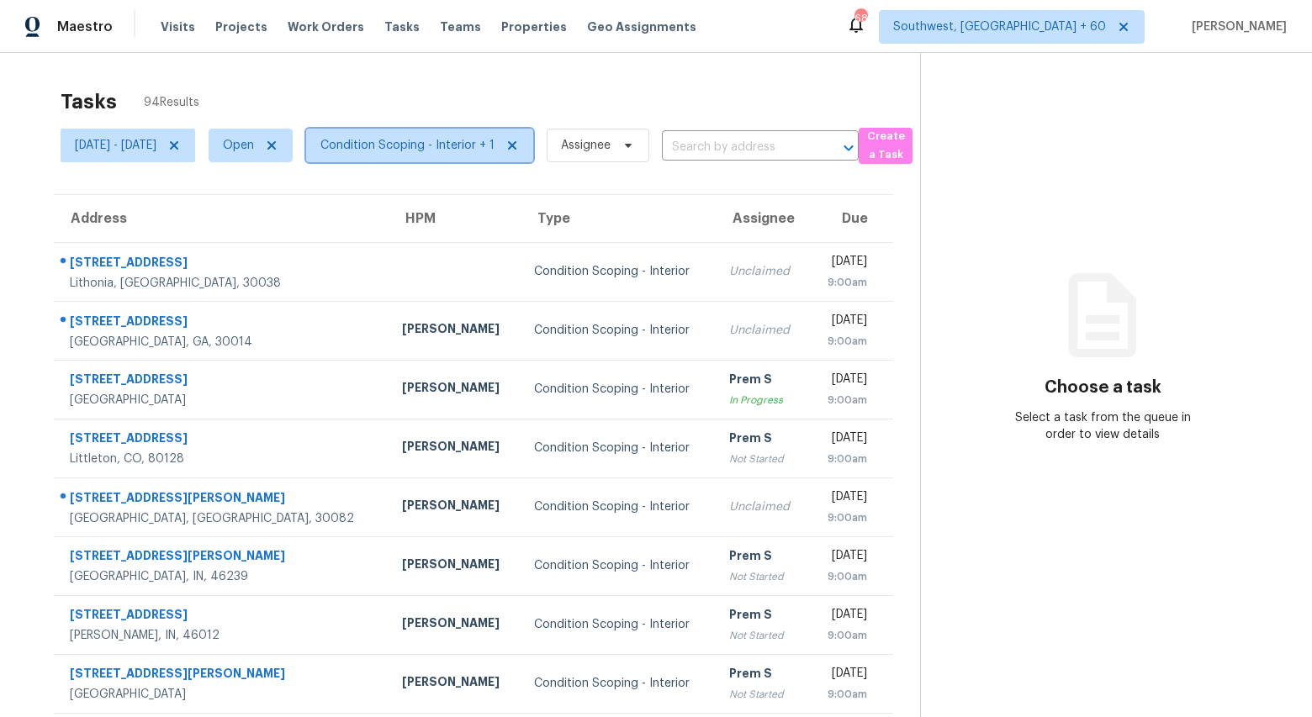
click at [494, 152] on span "Condition Scoping - Interior + 1" at bounding box center [407, 145] width 174 height 17
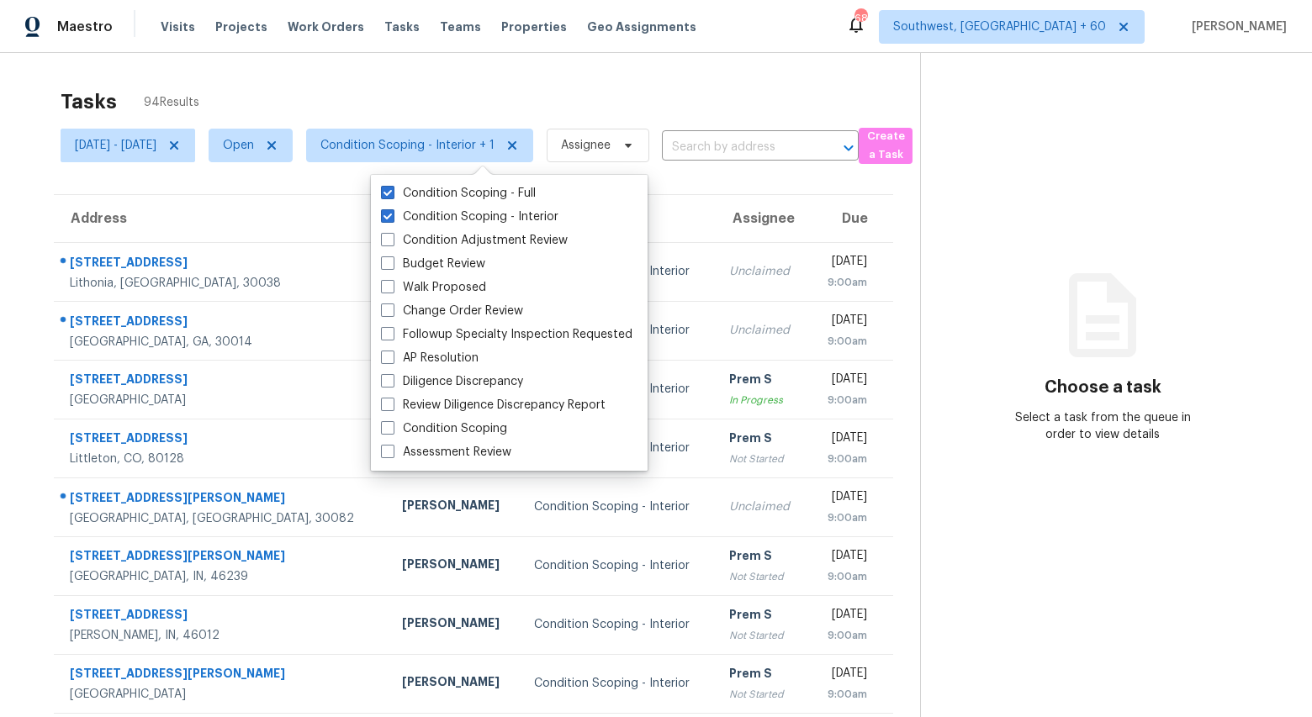
click at [457, 77] on div "Tasks 94 Results [DATE] - [DATE] Open Condition Scoping - Interior + 1 Assignee…" at bounding box center [656, 464] width 1312 height 823
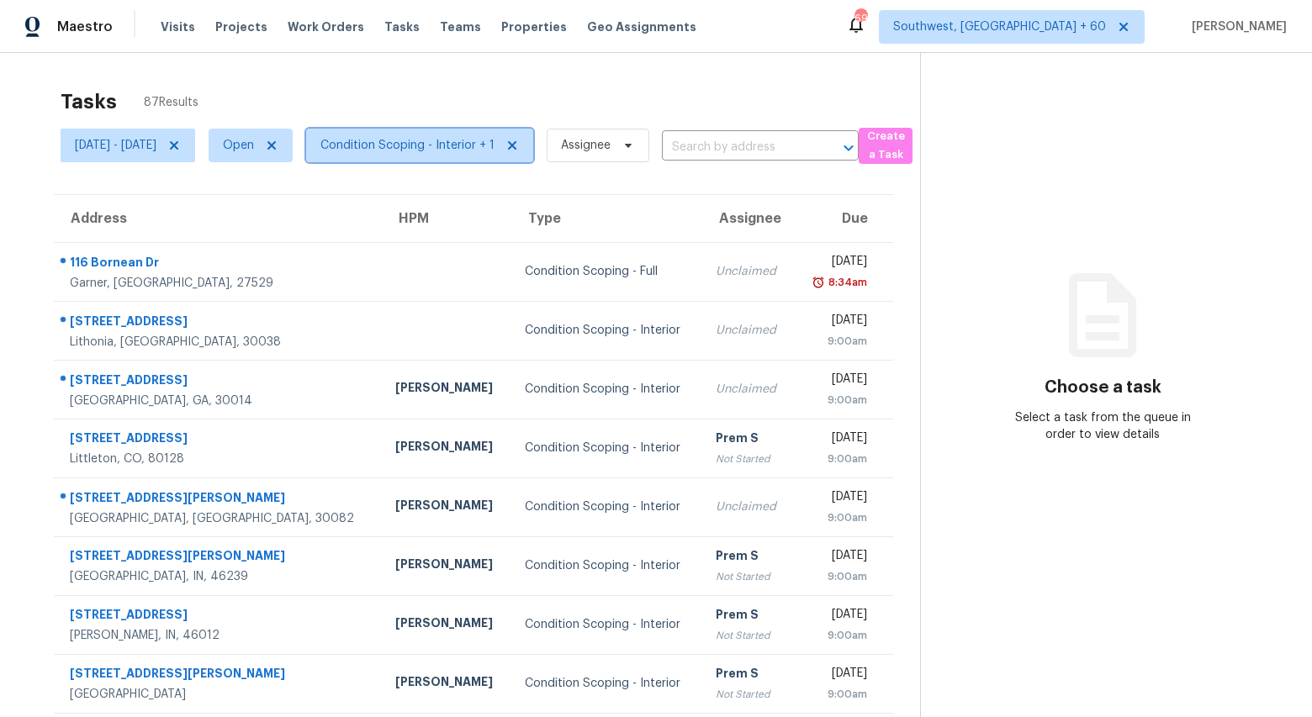
click at [449, 140] on span "Condition Scoping - Interior + 1" at bounding box center [407, 145] width 174 height 17
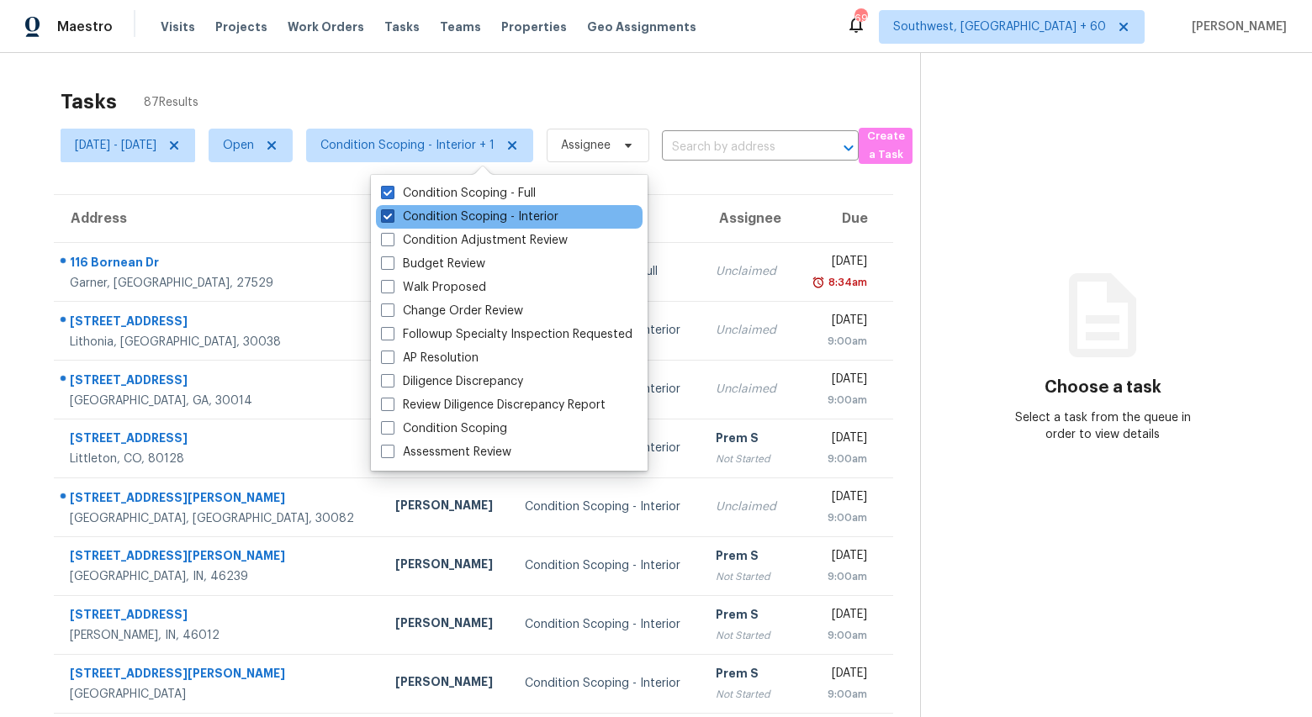
click at [443, 220] on label "Condition Scoping - Interior" at bounding box center [469, 217] width 177 height 17
click at [392, 219] on input "Condition Scoping - Interior" at bounding box center [386, 214] width 11 height 11
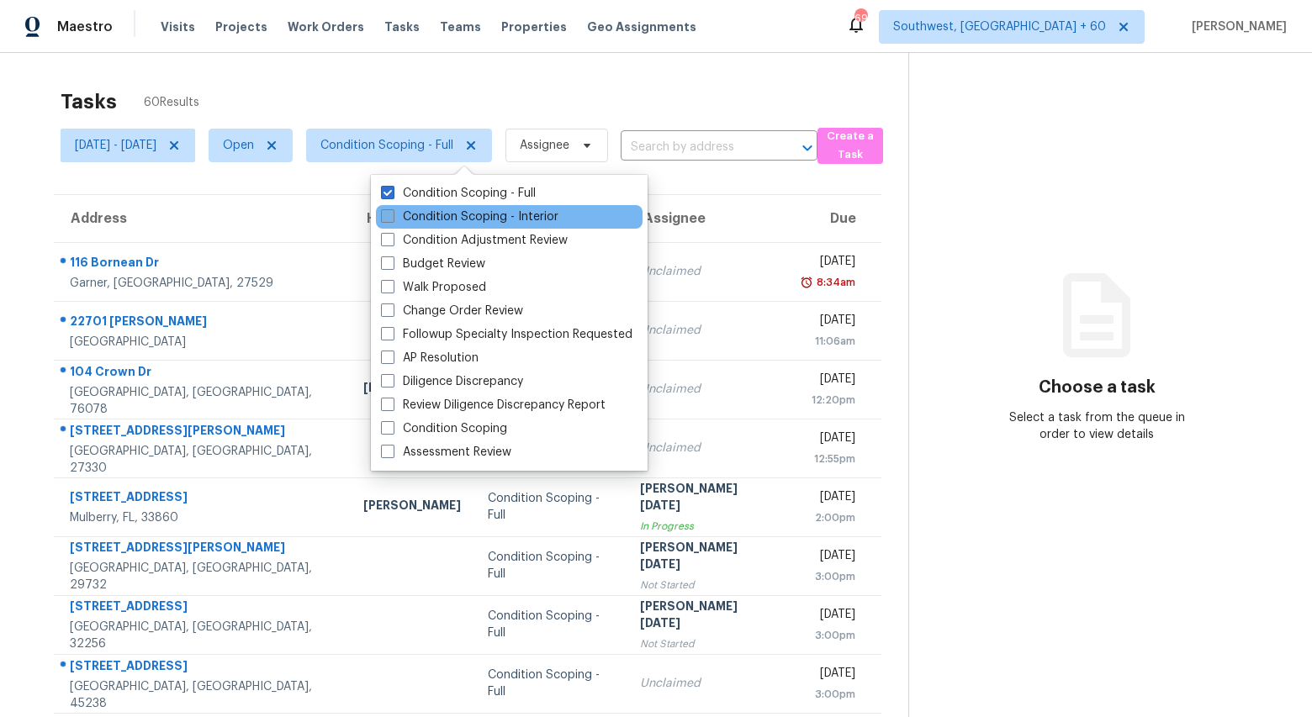
click at [443, 220] on label "Condition Scoping - Interior" at bounding box center [469, 217] width 177 height 17
click at [392, 219] on input "Condition Scoping - Interior" at bounding box center [386, 214] width 11 height 11
checkbox input "true"
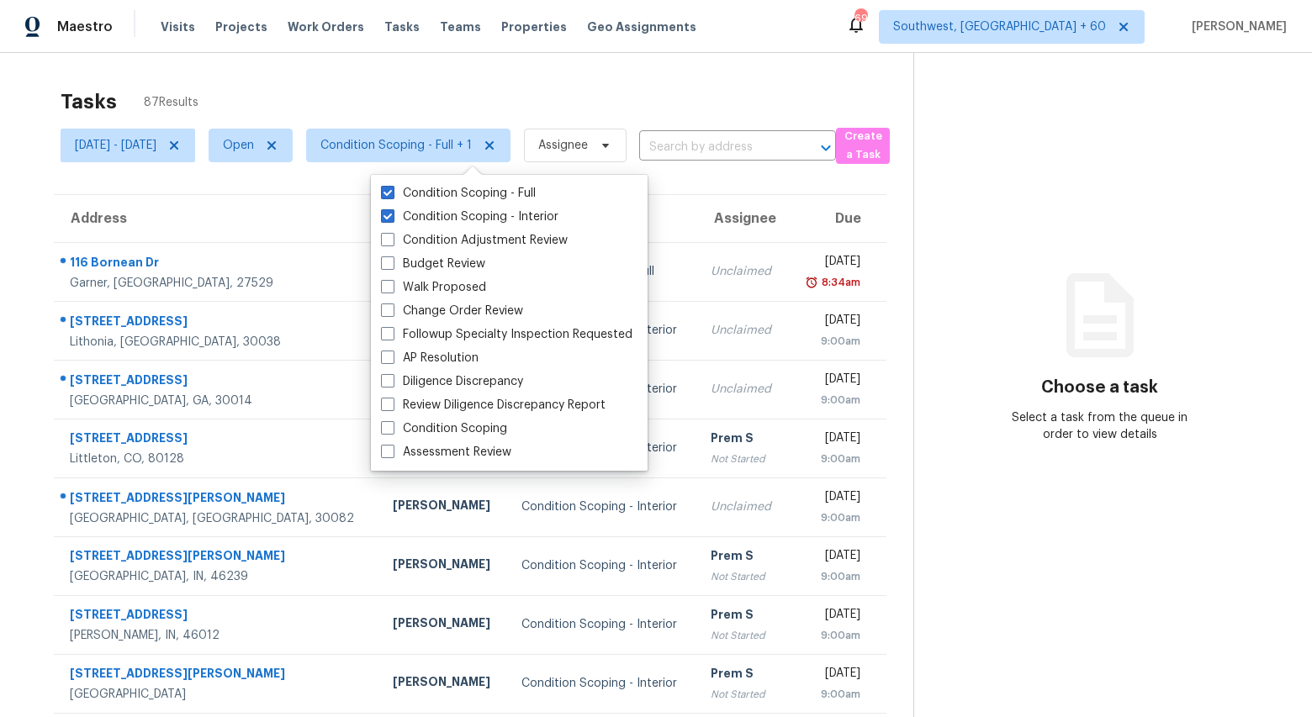
click at [403, 102] on div "Tasks 87 Results" at bounding box center [487, 102] width 853 height 44
